Goal: Check status

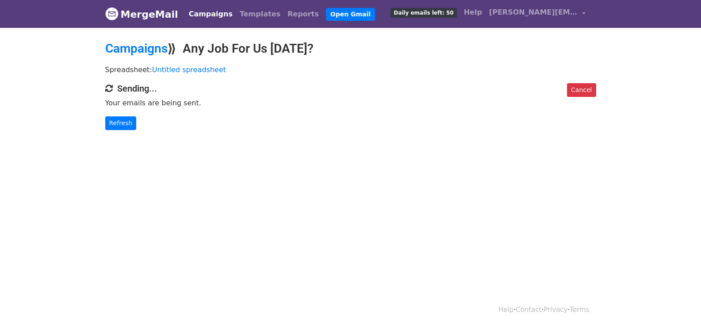
click at [119, 114] on div "Cancel Sending... Your emails are being sent. Refresh" at bounding box center [351, 106] width 504 height 47
click at [119, 126] on link "Refresh" at bounding box center [120, 123] width 31 height 14
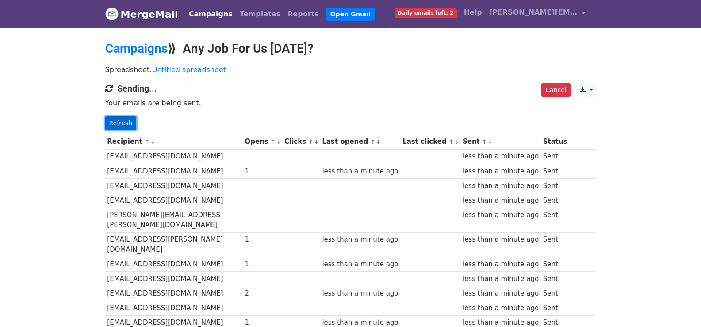
click at [119, 125] on link "Refresh" at bounding box center [120, 123] width 31 height 14
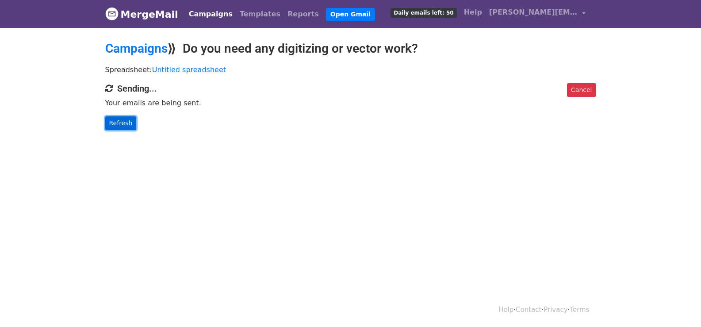
click at [126, 126] on link "Refresh" at bounding box center [120, 123] width 31 height 14
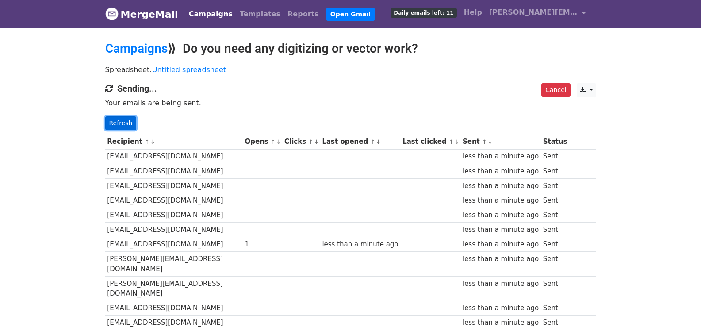
click at [121, 121] on link "Refresh" at bounding box center [120, 123] width 31 height 14
